Goal: Connect with others: Establish contact or relationships with other users

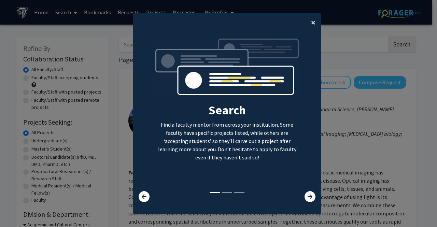
click at [311, 19] on span "×" at bounding box center [313, 22] width 4 height 11
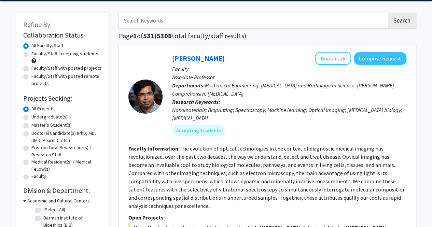
scroll to position [27, 0]
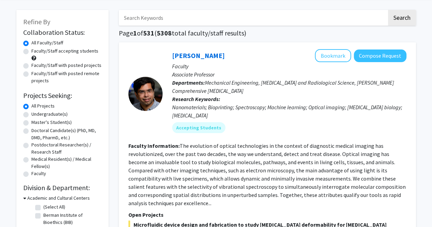
click at [50, 113] on label "Undergraduate(s)" at bounding box center [49, 114] width 36 height 7
click at [36, 113] on input "Undergraduate(s)" at bounding box center [33, 113] width 4 height 4
radio input "true"
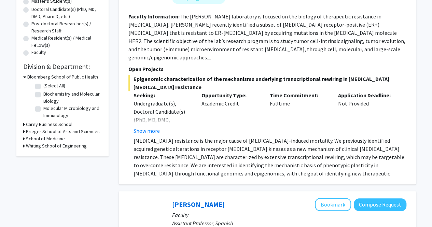
scroll to position [148, 0]
click at [154, 126] on button "Show more" at bounding box center [147, 130] width 26 height 8
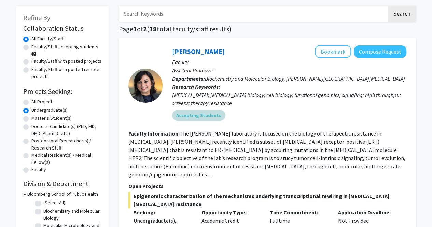
scroll to position [31, 0]
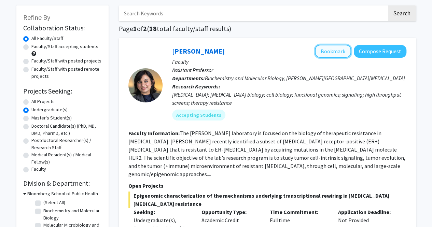
click at [339, 52] on button "Bookmark" at bounding box center [333, 51] width 36 height 13
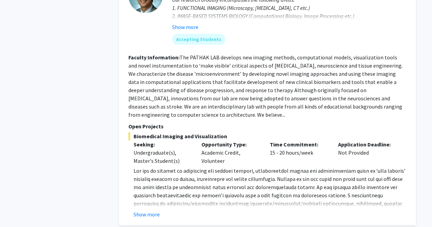
scroll to position [2987, 0]
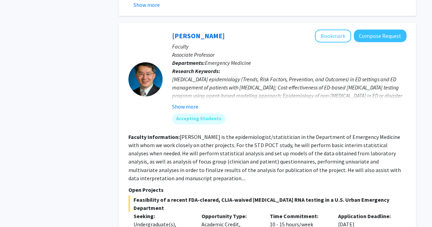
scroll to position [1891, 0]
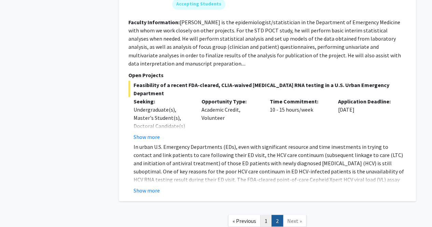
click at [269, 215] on link "1" at bounding box center [266, 221] width 12 height 12
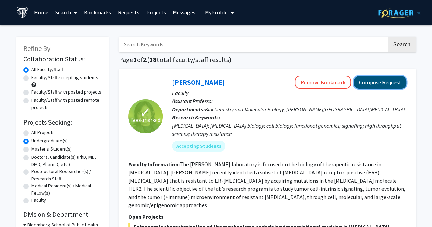
click at [383, 83] on button "Compose Request" at bounding box center [380, 82] width 53 height 13
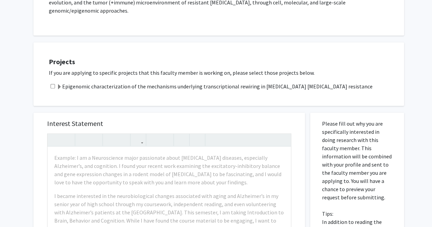
scroll to position [158, 0]
click at [204, 83] on label "Epigenomic characterization of the mechanisms underlying transcriptional rewiri…" at bounding box center [215, 87] width 316 height 8
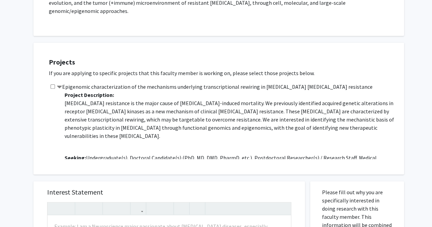
click at [55, 83] on div "Epigenomic characterization of the mechanisms underlying transcriptional rewiri…" at bounding box center [223, 121] width 348 height 77
click at [51, 84] on input "checkbox" at bounding box center [53, 86] width 4 height 4
checkbox input "true"
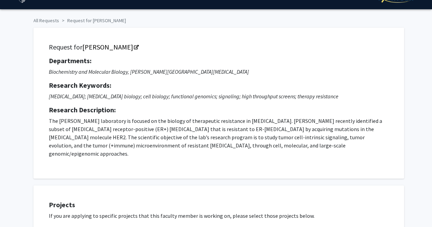
scroll to position [14, 0]
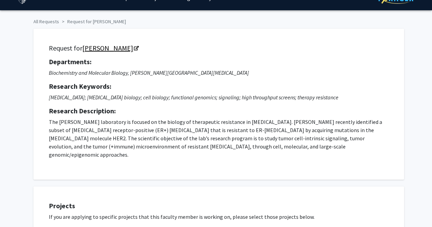
click at [122, 49] on link "[PERSON_NAME]" at bounding box center [110, 48] width 56 height 9
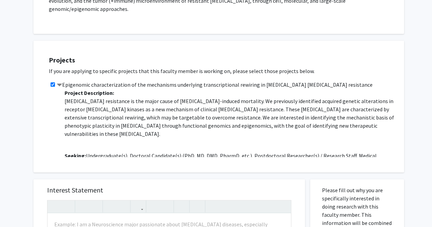
scroll to position [0, 0]
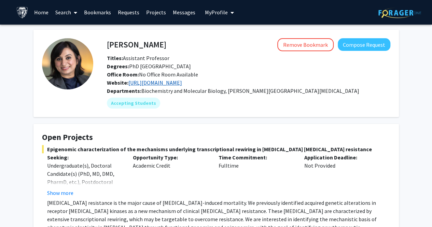
click at [157, 82] on link "[URL][DOMAIN_NAME]" at bounding box center [155, 82] width 54 height 7
